Goal: Task Accomplishment & Management: Use online tool/utility

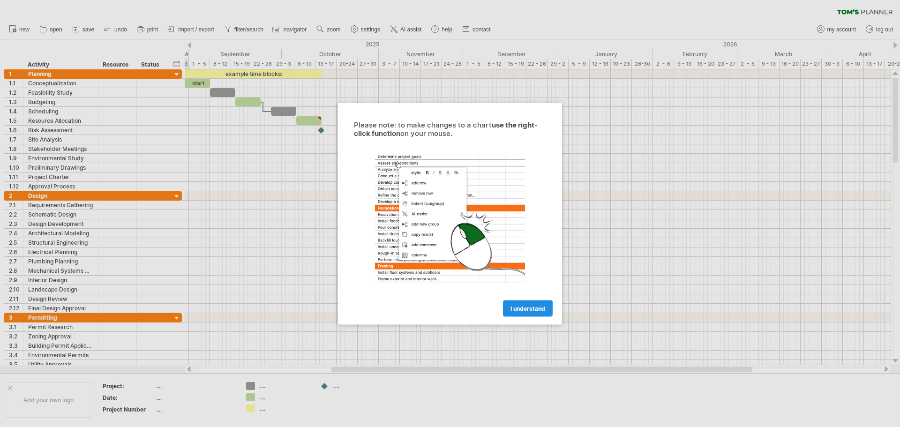
click at [530, 304] on link "I understand" at bounding box center [528, 308] width 50 height 16
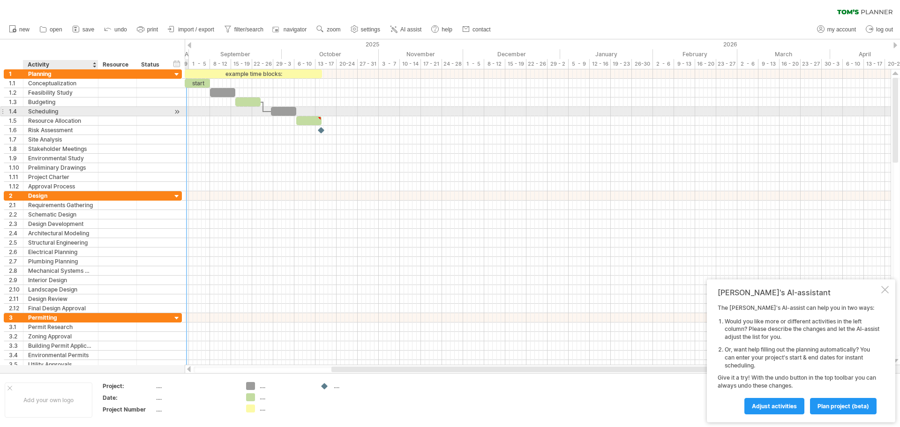
click at [73, 108] on div "Scheduling" at bounding box center [60, 111] width 65 height 9
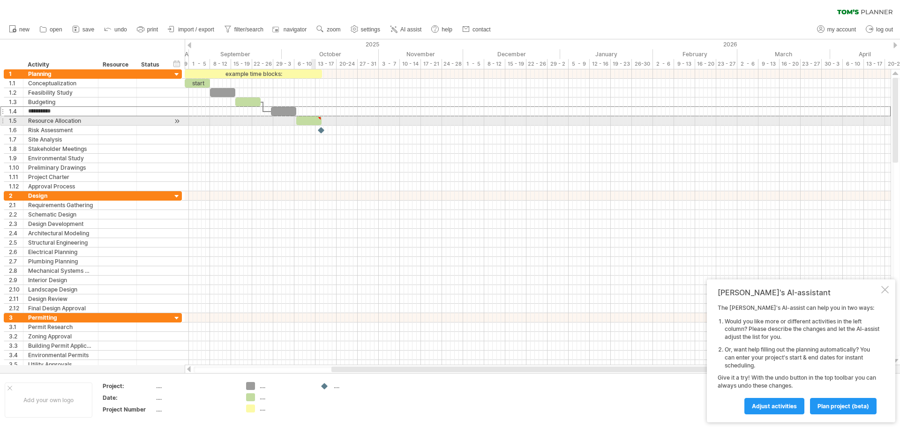
click at [315, 121] on div at bounding box center [308, 120] width 25 height 9
drag, startPoint x: 321, startPoint y: 121, endPoint x: 423, endPoint y: 123, distance: 101.8
click at [423, 123] on span at bounding box center [423, 120] width 4 height 9
drag, startPoint x: 424, startPoint y: 122, endPoint x: 353, endPoint y: 126, distance: 71.3
click at [353, 126] on div "example time blocks: start [DATE] - 18.5 days [DATE]" at bounding box center [538, 217] width 706 height 296
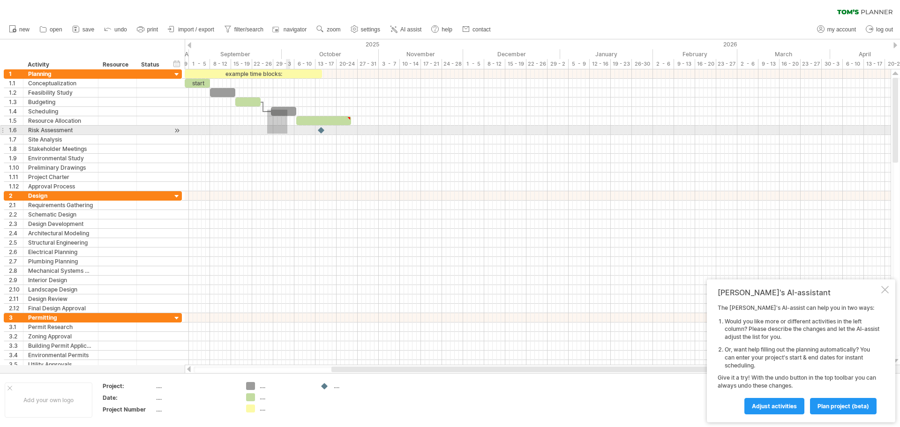
drag, startPoint x: 267, startPoint y: 110, endPoint x: 293, endPoint y: 123, distance: 28.7
click at [296, 124] on div "example time blocks: start [DATE] - 13.0 days [DATE]" at bounding box center [538, 217] width 706 height 296
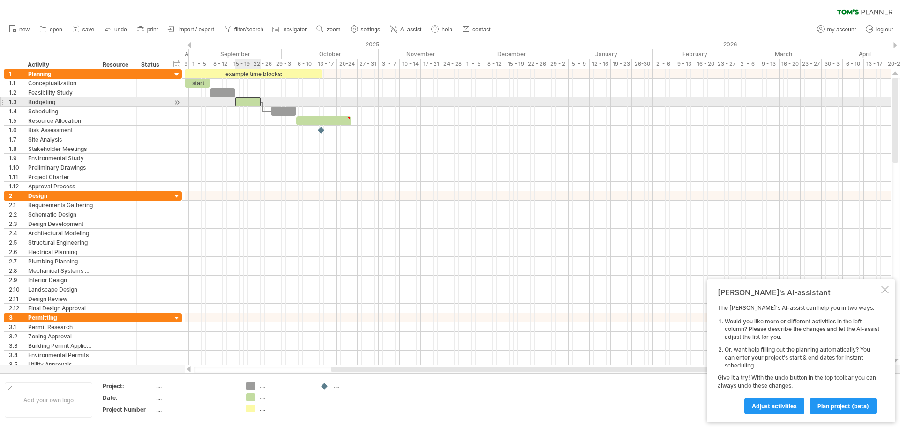
click at [256, 105] on div at bounding box center [247, 102] width 25 height 9
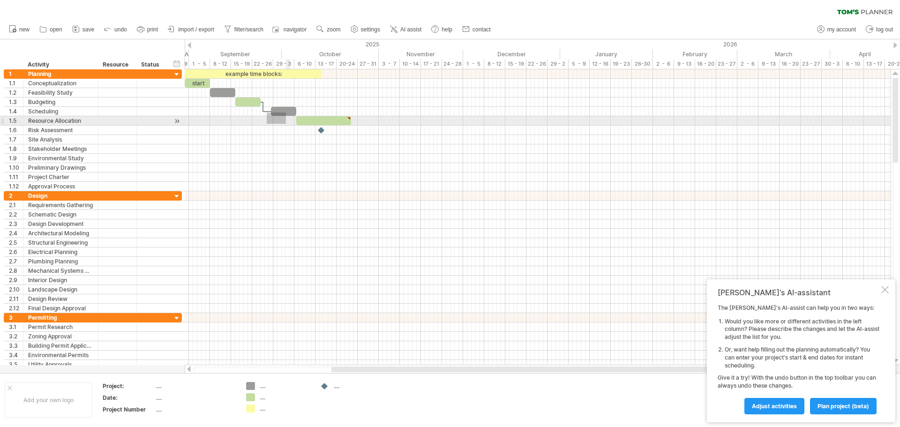
drag, startPoint x: 267, startPoint y: 113, endPoint x: 289, endPoint y: 119, distance: 23.0
click at [288, 122] on div "example time blocks: start [DATE] [DATE]" at bounding box center [538, 217] width 706 height 296
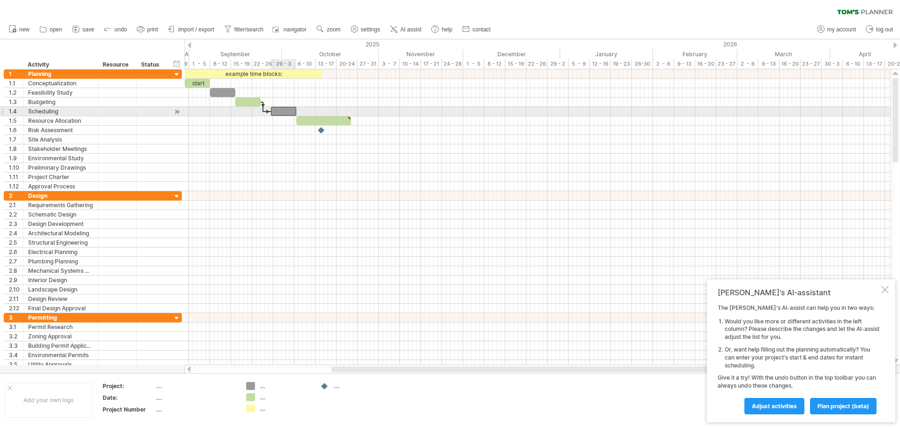
drag, startPoint x: 279, startPoint y: 112, endPoint x: 275, endPoint y: 115, distance: 5.1
click at [278, 113] on div at bounding box center [283, 111] width 25 height 9
drag, startPoint x: 278, startPoint y: 110, endPoint x: 377, endPoint y: 107, distance: 99.4
click at [424, 107] on div at bounding box center [429, 111] width 25 height 9
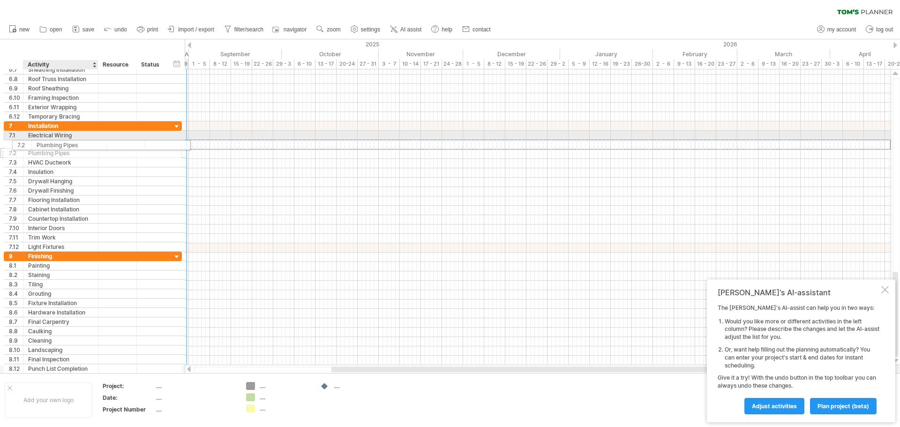
drag, startPoint x: 70, startPoint y: 148, endPoint x: 74, endPoint y: 143, distance: 5.6
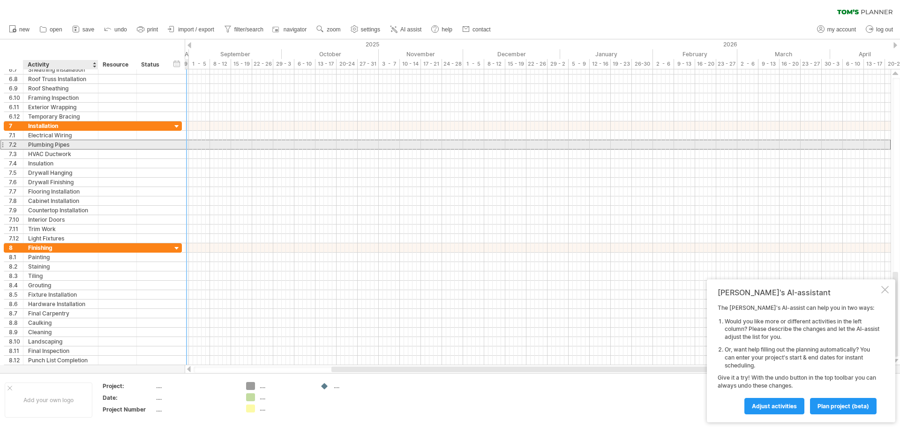
click at [70, 146] on div "Plumbing Pipes" at bounding box center [60, 144] width 65 height 9
click at [70, 146] on input "**********" at bounding box center [60, 144] width 65 height 9
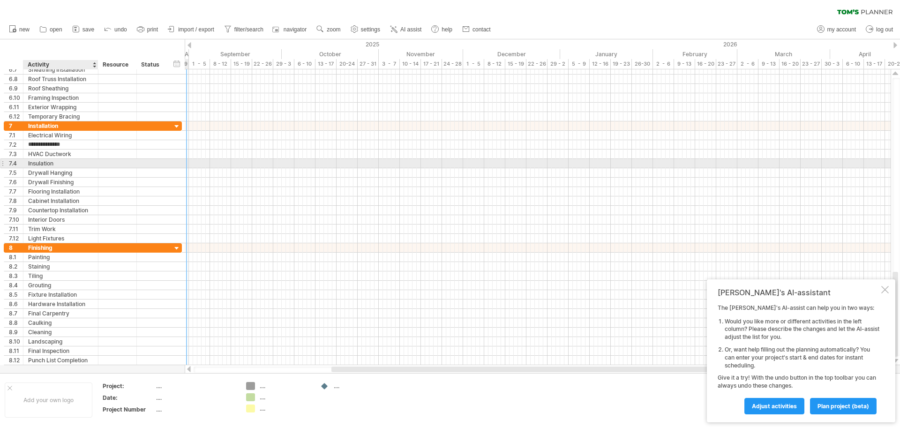
click at [81, 160] on div "Insulation" at bounding box center [60, 163] width 65 height 9
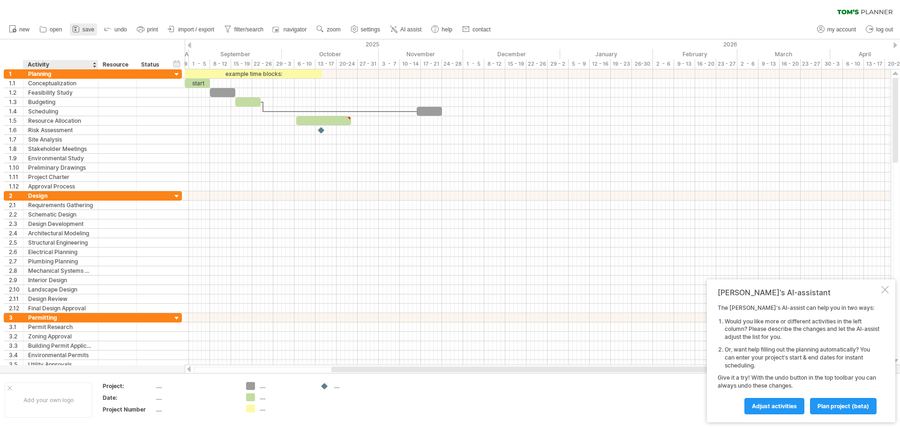
click at [85, 33] on link "save" at bounding box center [83, 29] width 27 height 12
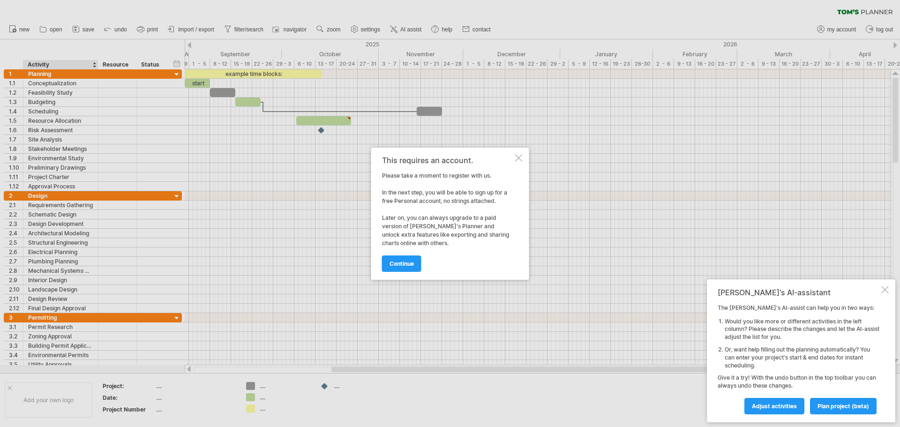
click at [519, 159] on div at bounding box center [519, 158] width 8 height 8
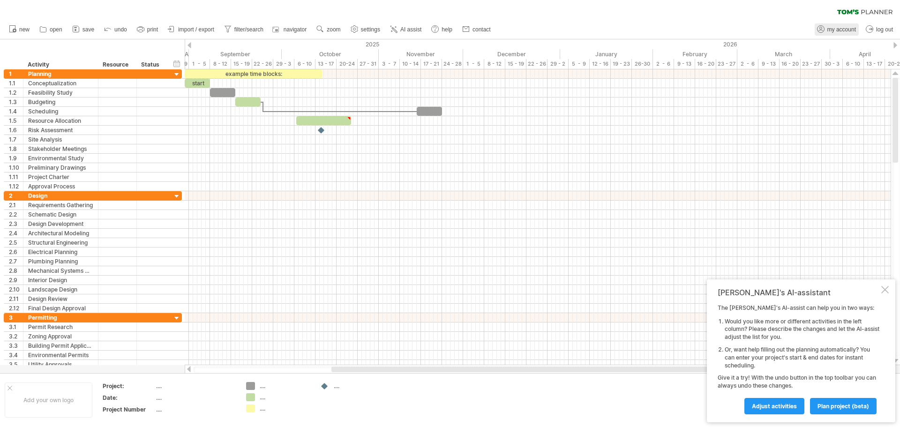
click at [845, 27] on span "my account" at bounding box center [842, 29] width 29 height 7
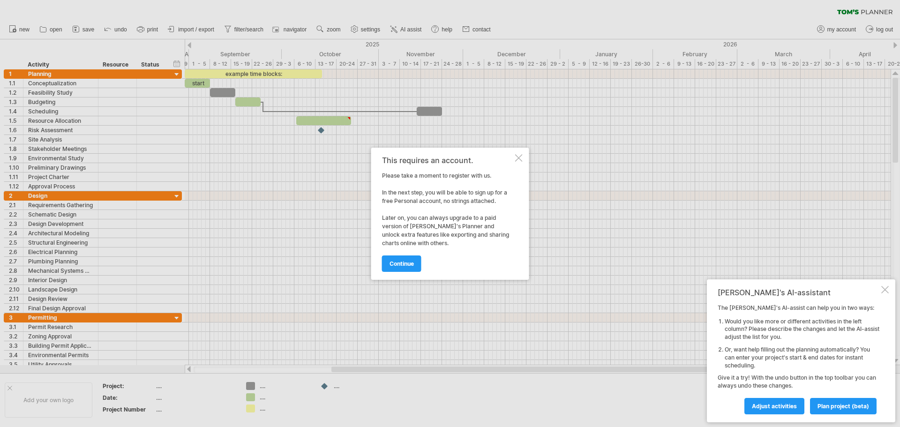
click at [513, 157] on div "This requires an account. Please take a moment to register with us. In the next…" at bounding box center [447, 213] width 131 height 115
click at [521, 156] on div at bounding box center [519, 158] width 8 height 8
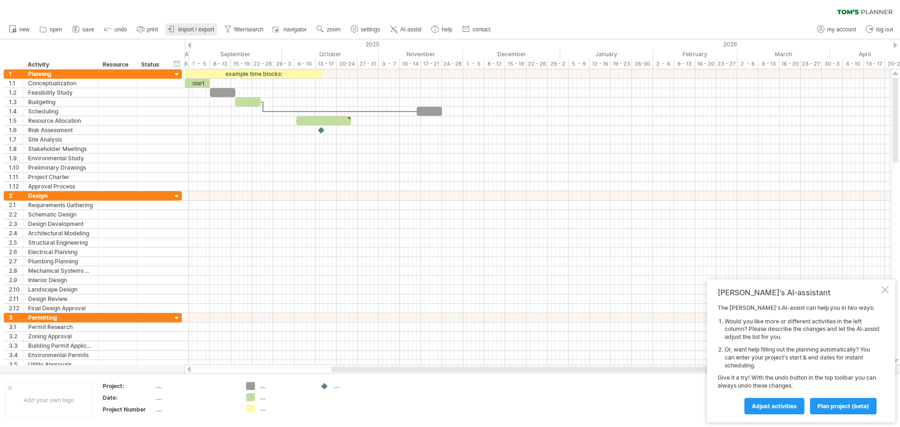
click at [193, 24] on link "import / export" at bounding box center [192, 29] width 52 height 12
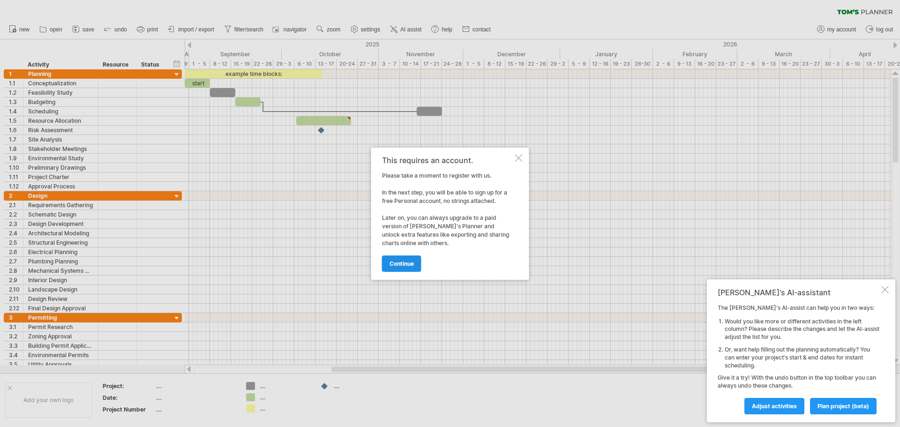
click at [405, 264] on span "continue" at bounding box center [402, 263] width 24 height 7
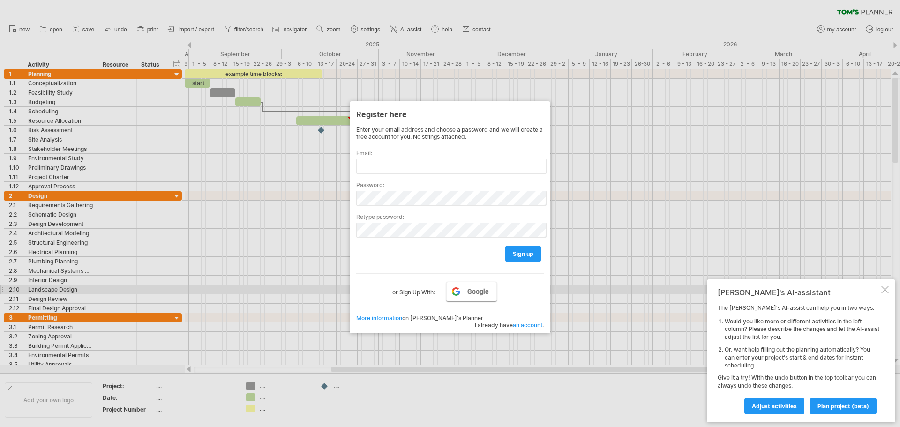
click at [469, 293] on span "Google" at bounding box center [478, 292] width 22 height 8
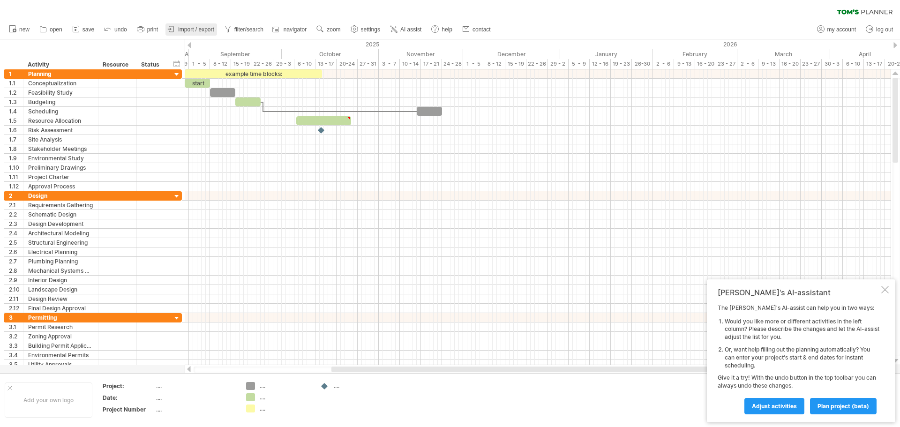
click at [197, 30] on span "import / export" at bounding box center [196, 29] width 36 height 7
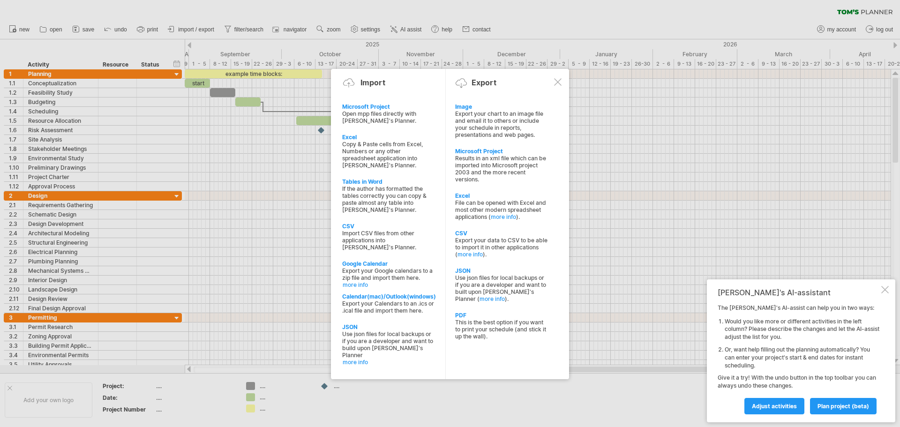
click at [559, 82] on div at bounding box center [558, 82] width 8 height 8
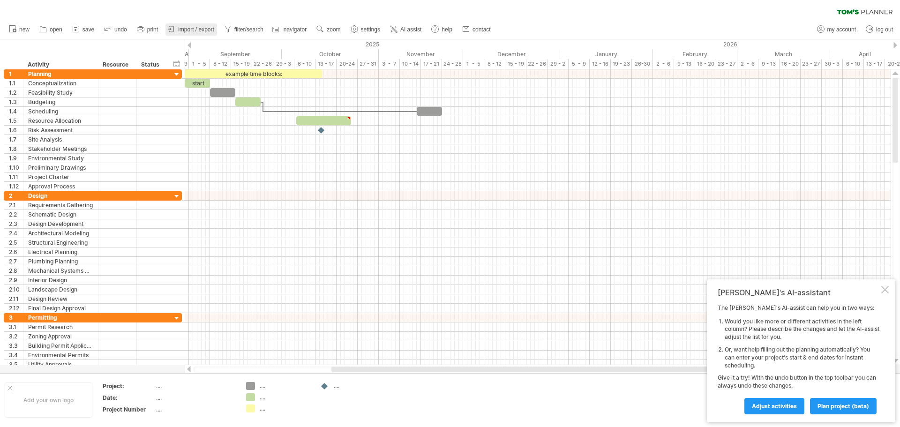
click at [194, 31] on span "import / export" at bounding box center [196, 29] width 36 height 7
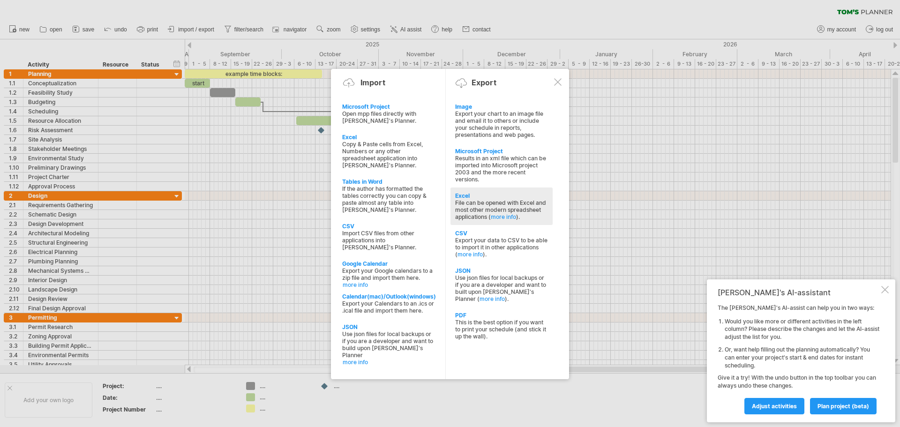
click at [506, 200] on div "File can be opened with Excel and most other modern spreadsheet applications ( …" at bounding box center [501, 209] width 93 height 21
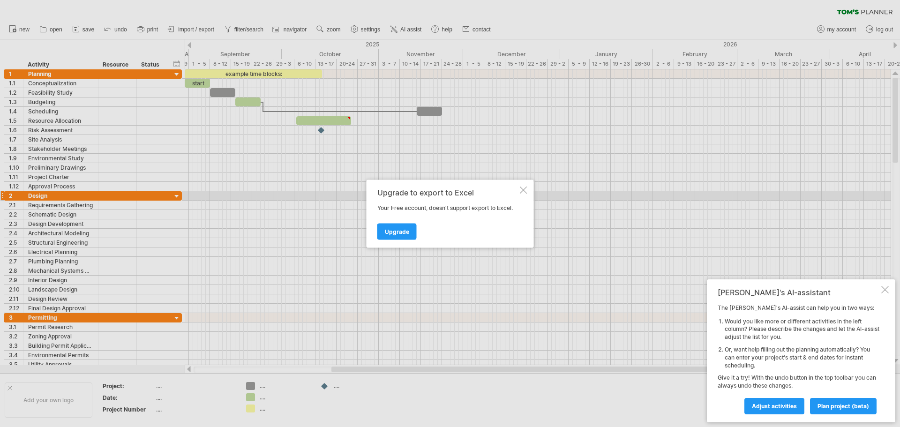
click at [526, 191] on div at bounding box center [524, 190] width 8 height 8
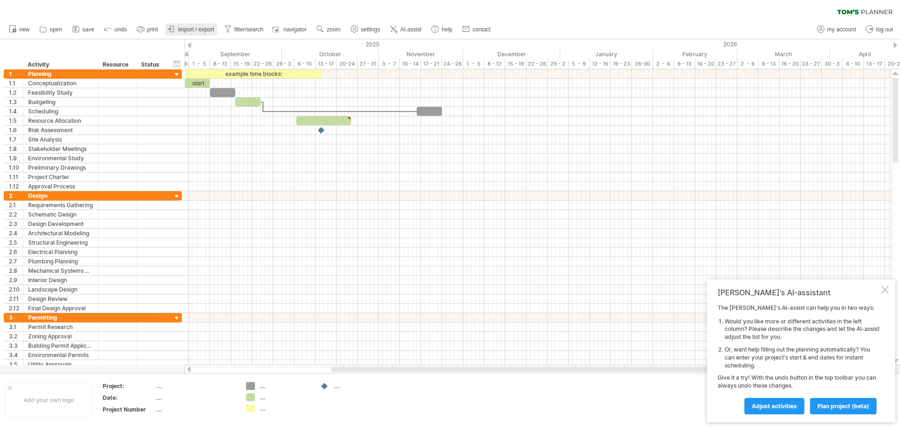
click at [188, 26] on span "import / export" at bounding box center [196, 29] width 36 height 7
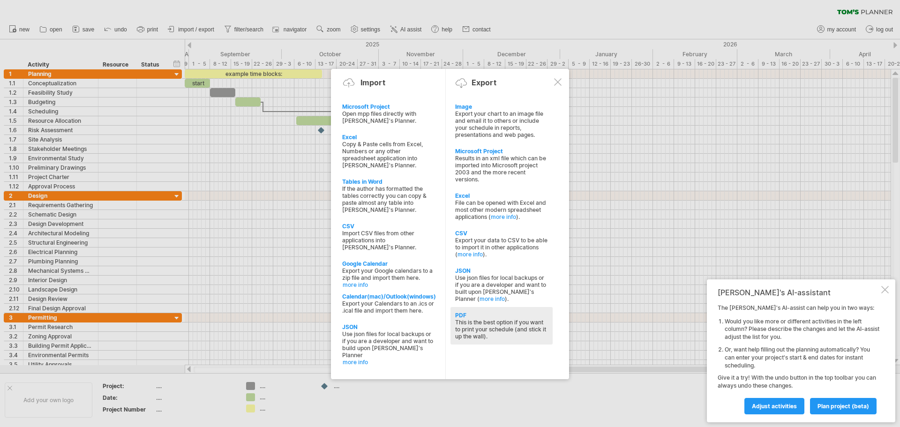
click at [487, 321] on div "This is the best option if you want to print your schedule (and stick it up the…" at bounding box center [501, 329] width 93 height 21
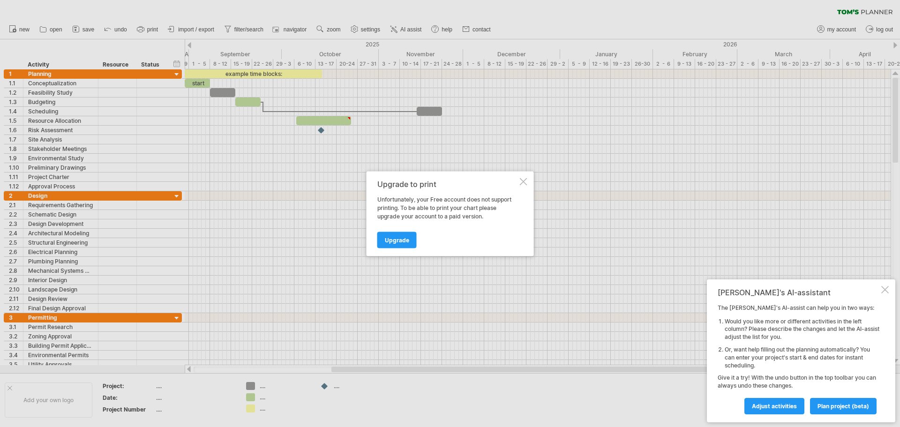
click at [525, 178] on div at bounding box center [524, 182] width 8 height 8
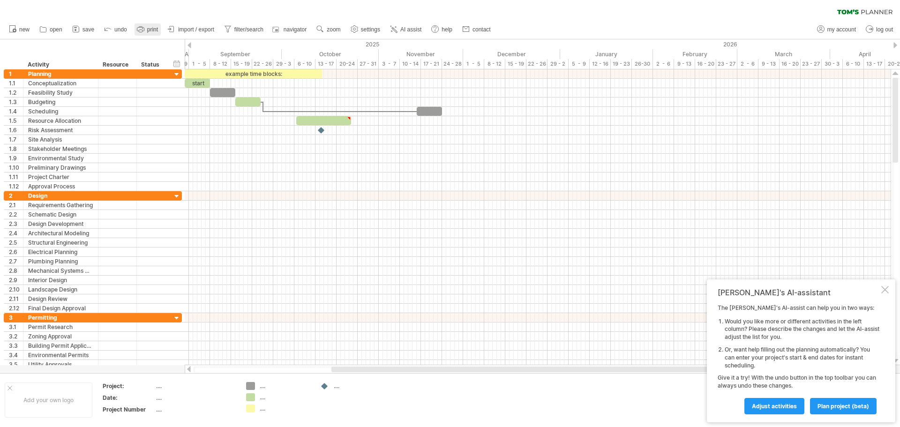
click at [149, 30] on span "print" at bounding box center [152, 29] width 11 height 7
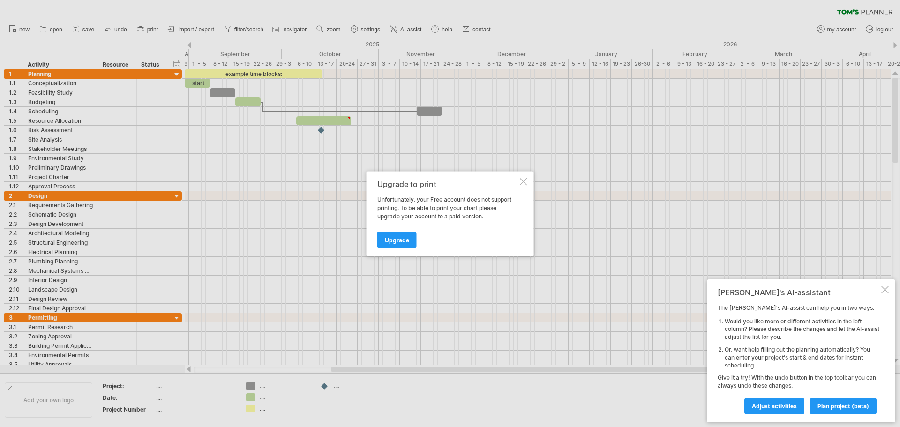
click at [526, 178] on div at bounding box center [524, 182] width 8 height 8
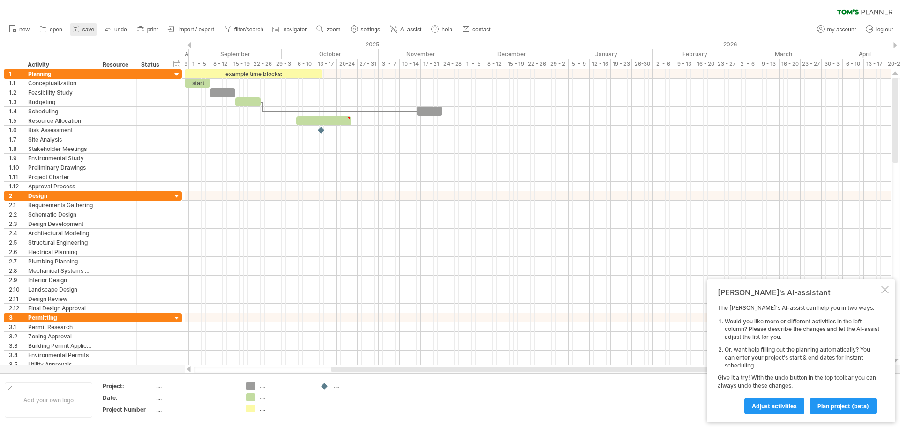
click at [82, 29] on link "save" at bounding box center [83, 29] width 27 height 12
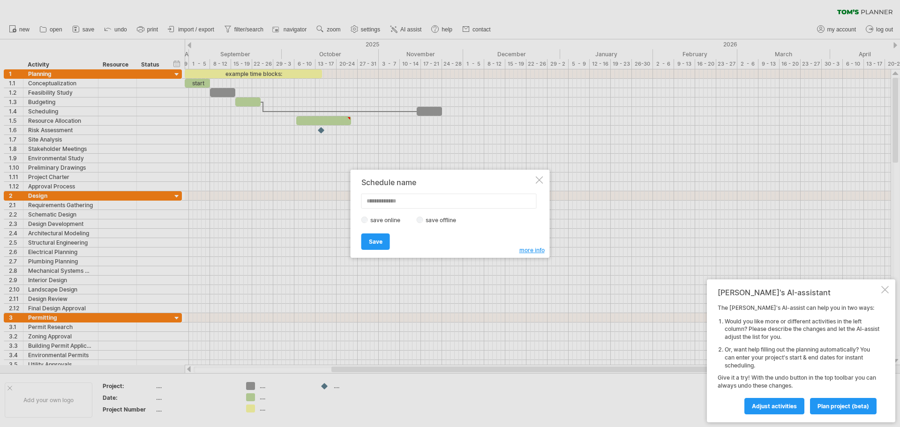
click at [542, 180] on div at bounding box center [540, 180] width 8 height 8
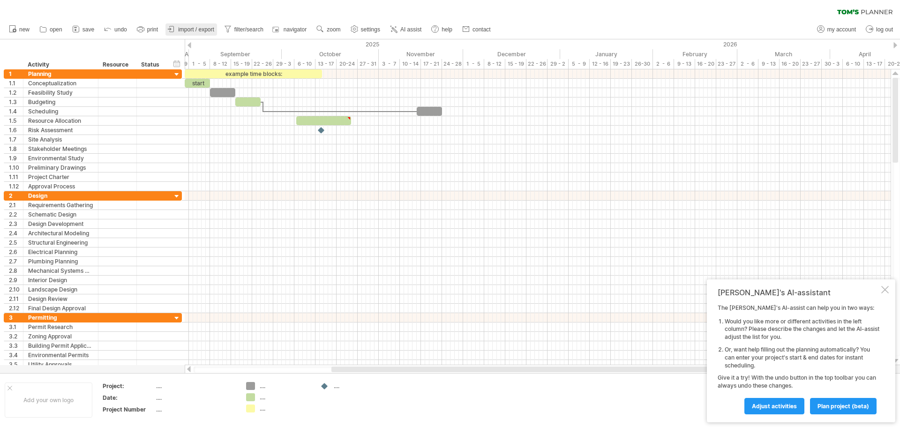
click at [188, 28] on span "import / export" at bounding box center [196, 29] width 36 height 7
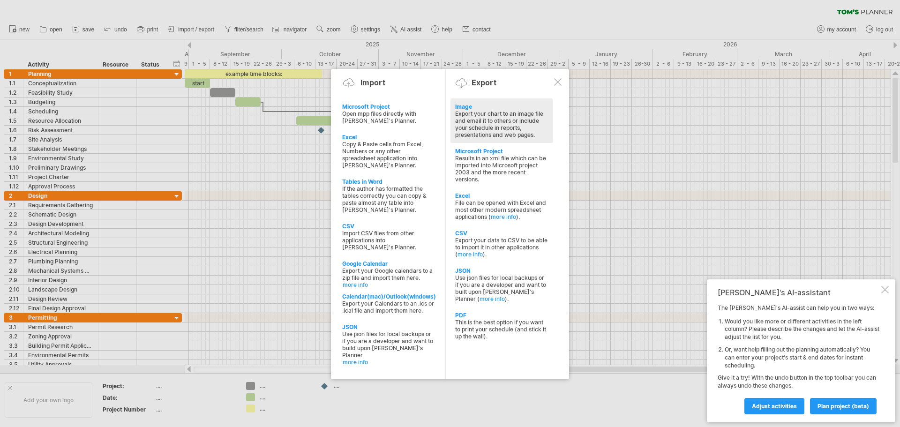
click at [501, 120] on div "Export your chart to an image file and email it to others or include your sched…" at bounding box center [501, 124] width 93 height 28
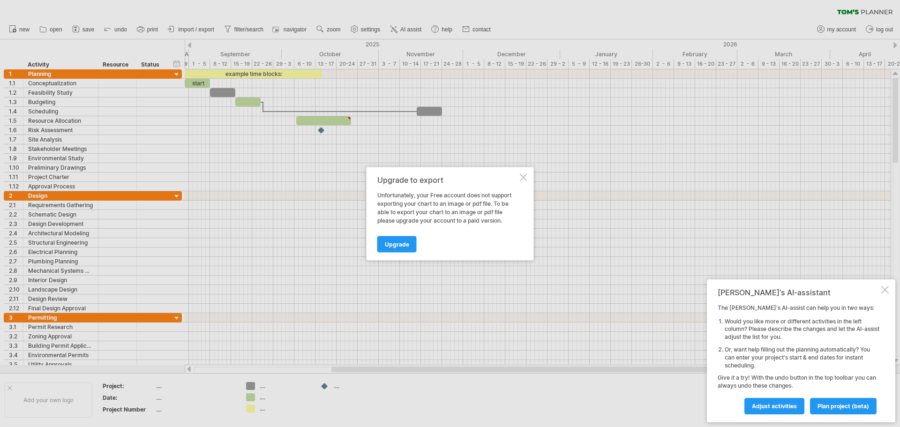
click at [522, 180] on div at bounding box center [524, 177] width 8 height 8
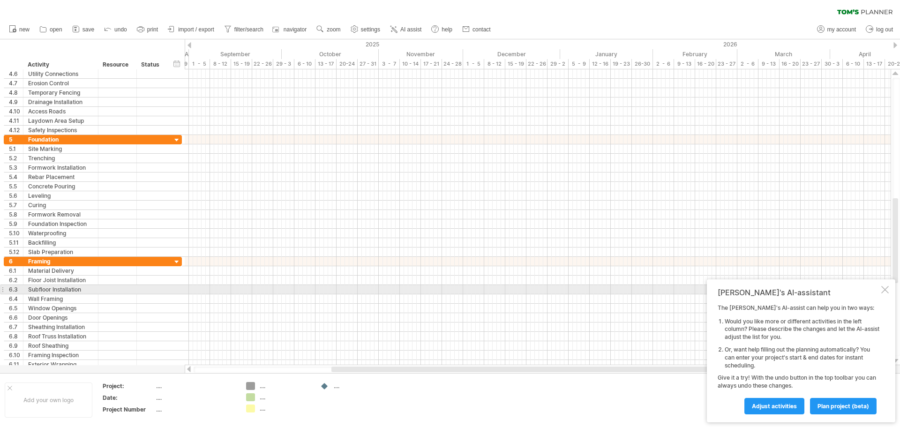
click at [890, 292] on div "[PERSON_NAME]'s AI-assistant The [PERSON_NAME]'s AI-assist can help you in two …" at bounding box center [801, 350] width 188 height 143
click at [883, 290] on div at bounding box center [885, 290] width 8 height 8
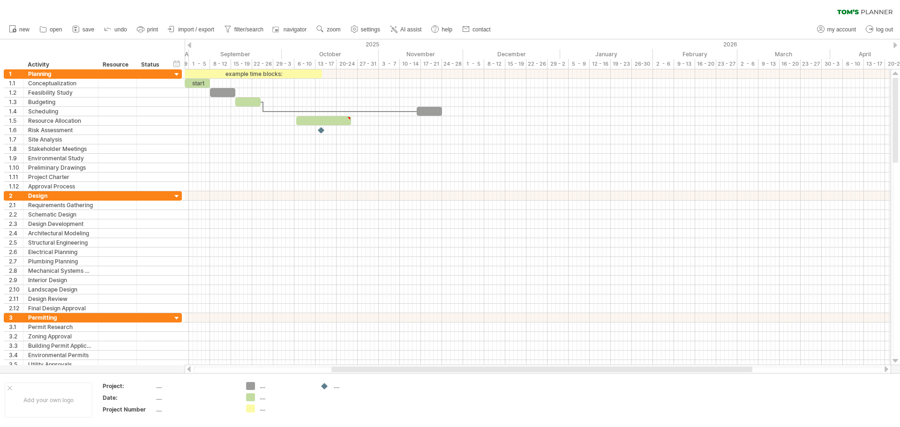
drag, startPoint x: 897, startPoint y: 293, endPoint x: 893, endPoint y: 64, distance: 228.9
click at [893, 64] on div "Trying to reach [DOMAIN_NAME] Connected again... 0% clear filter new 1" at bounding box center [450, 213] width 900 height 427
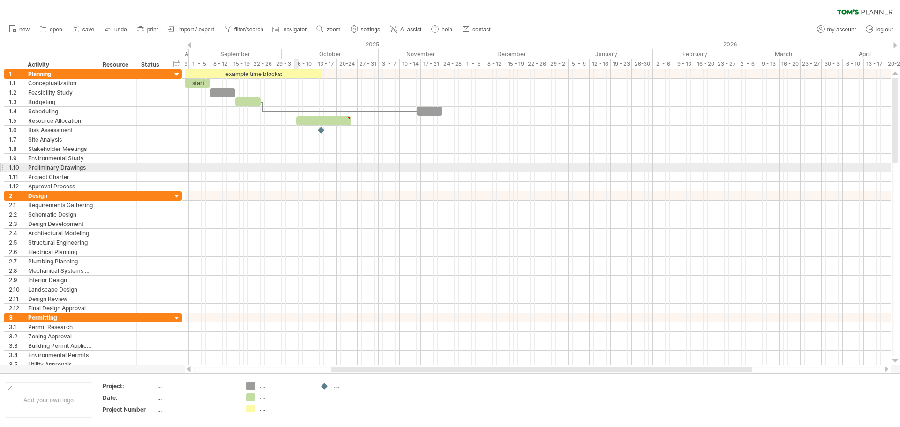
click at [297, 165] on div at bounding box center [538, 167] width 706 height 9
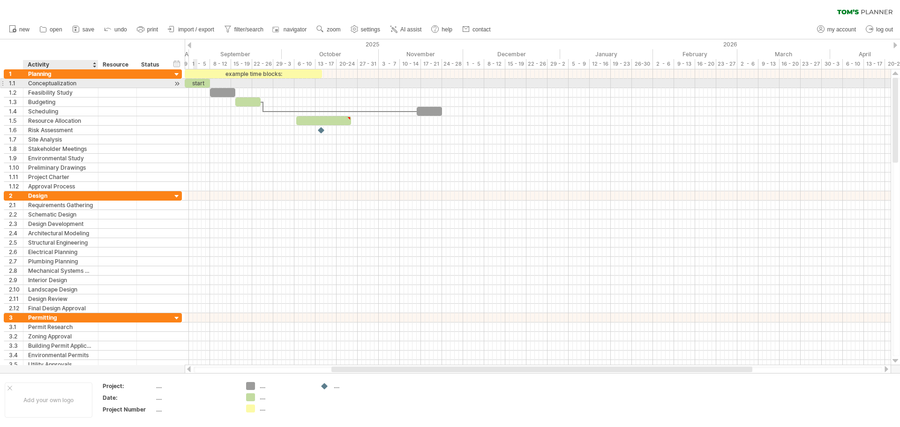
click at [56, 85] on div "Conceptualization" at bounding box center [60, 83] width 65 height 9
click at [47, 85] on input "**********" at bounding box center [60, 83] width 65 height 9
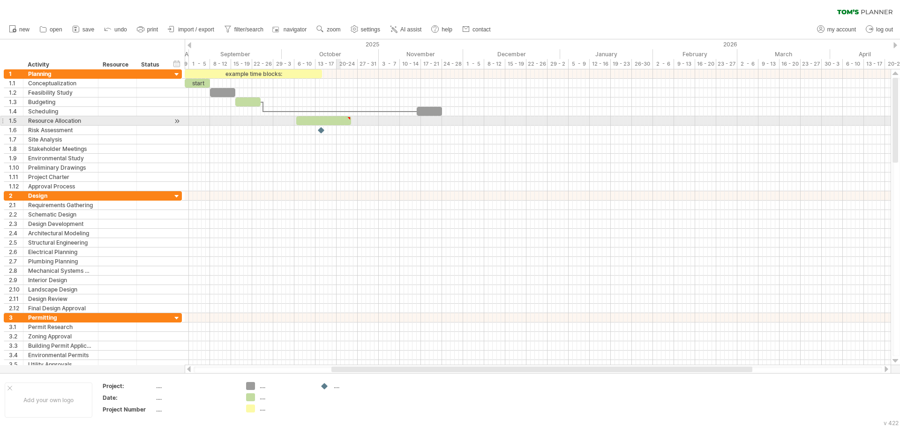
click at [340, 119] on div at bounding box center [323, 120] width 55 height 9
click at [402, 121] on div at bounding box center [538, 120] width 706 height 9
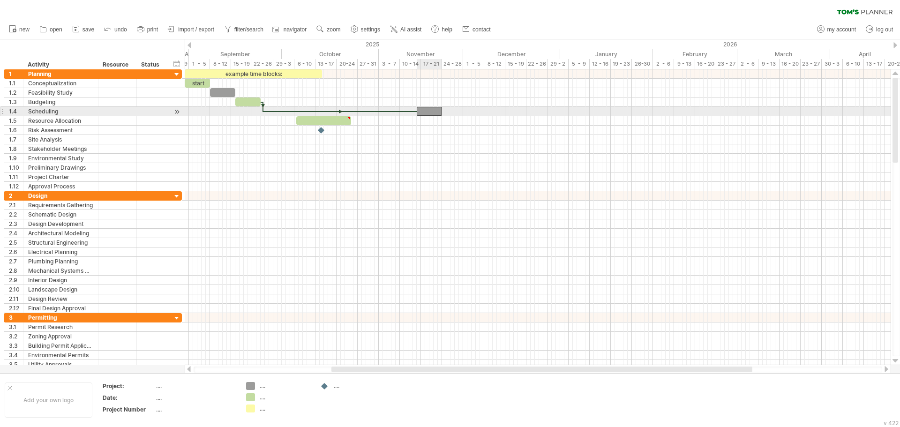
click at [427, 110] on div at bounding box center [429, 111] width 25 height 9
